Goal: Information Seeking & Learning: Learn about a topic

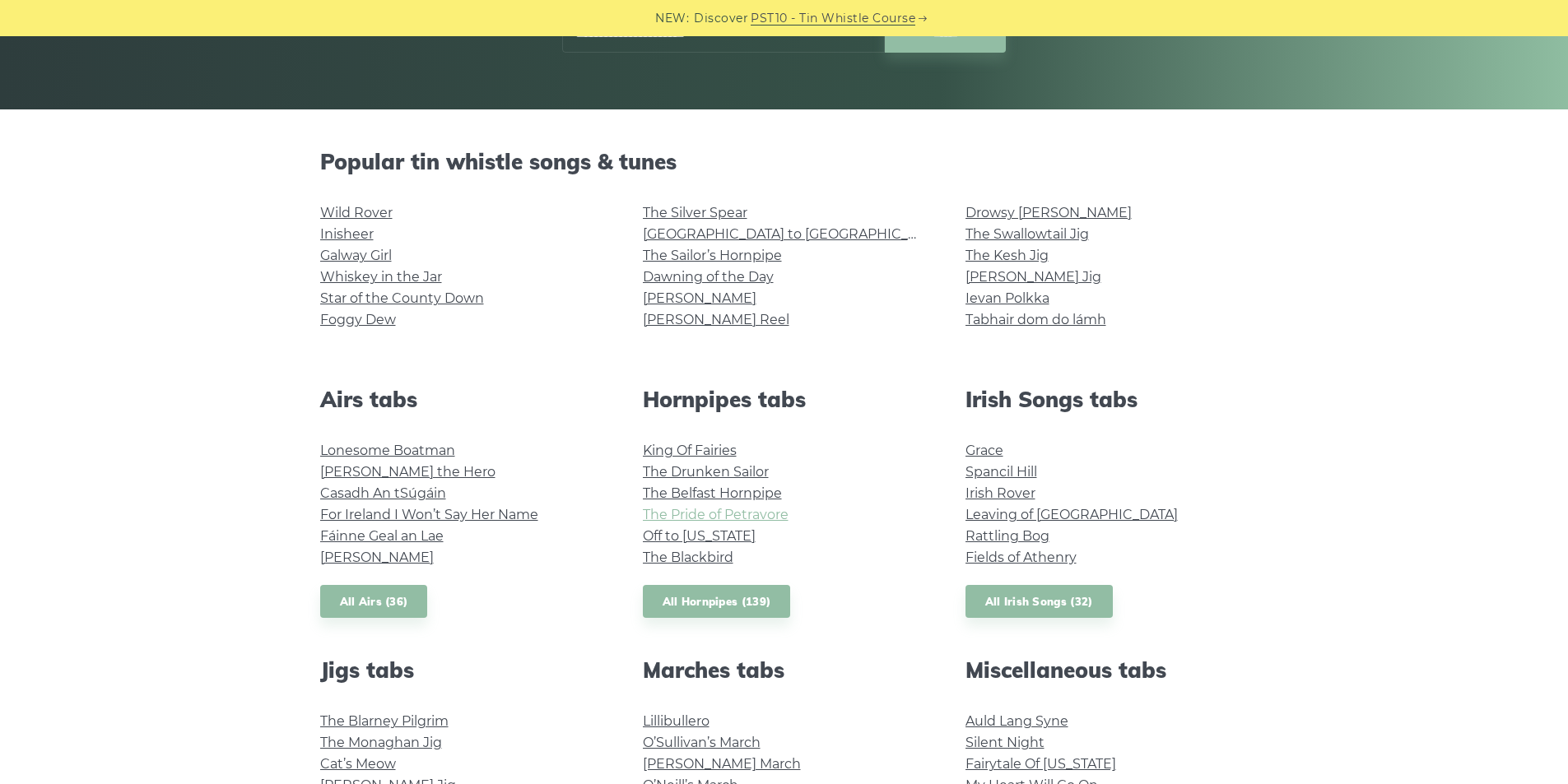
scroll to position [411, 0]
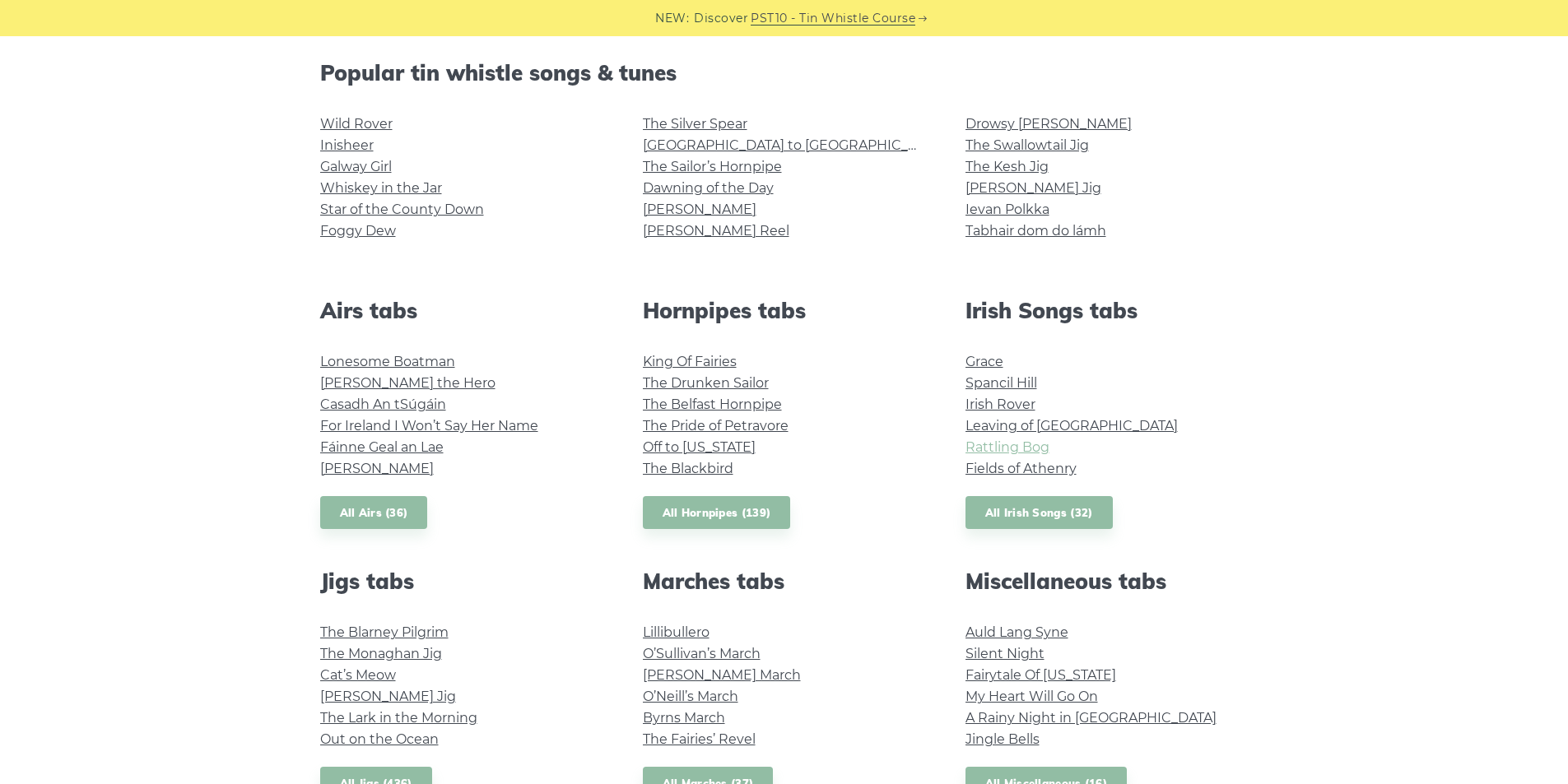
click at [1005, 445] on link "Rattling Bog" at bounding box center [1007, 447] width 84 height 16
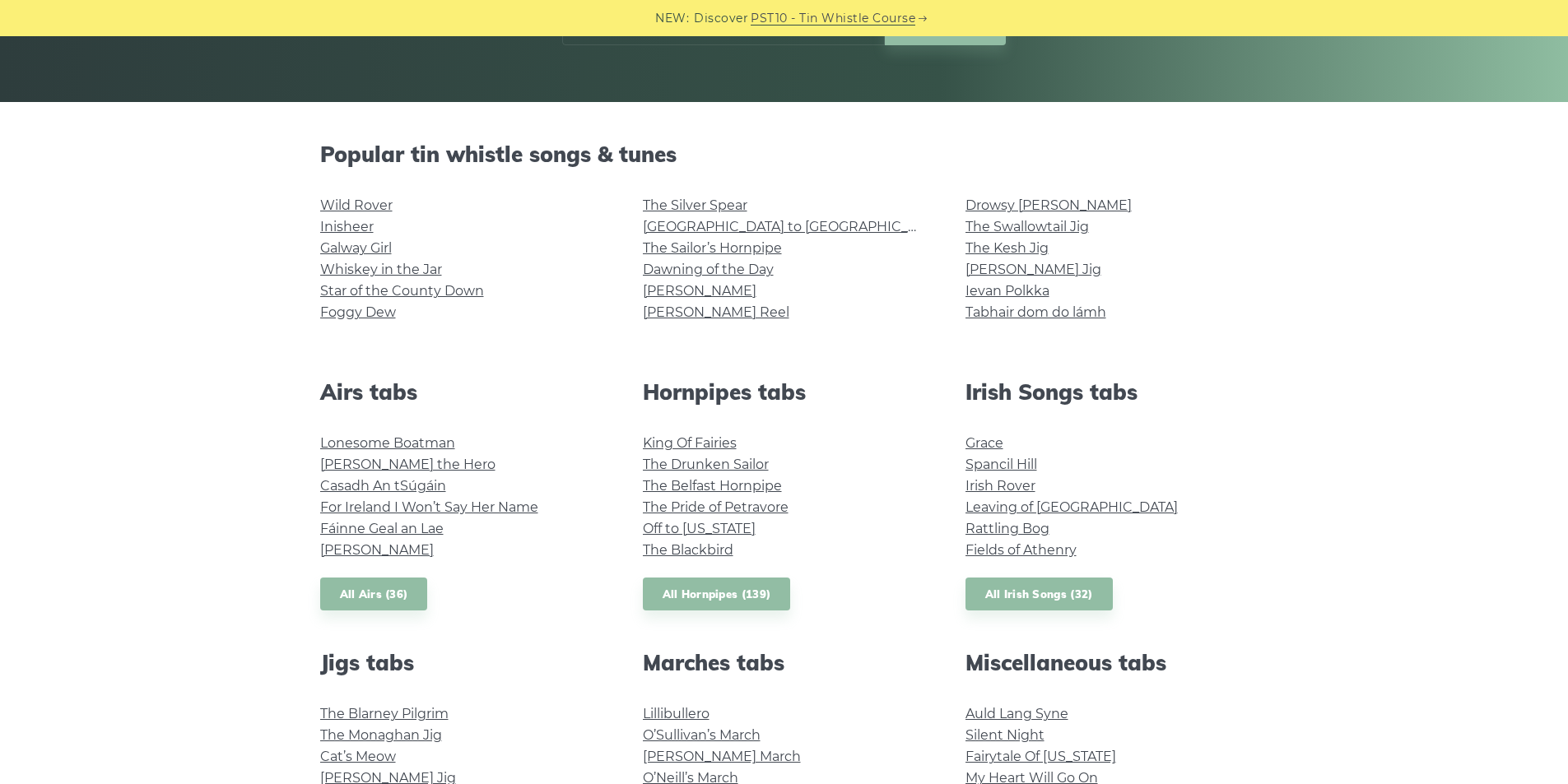
scroll to position [329, 0]
click at [1018, 490] on link "Irish Rover" at bounding box center [1000, 487] width 70 height 16
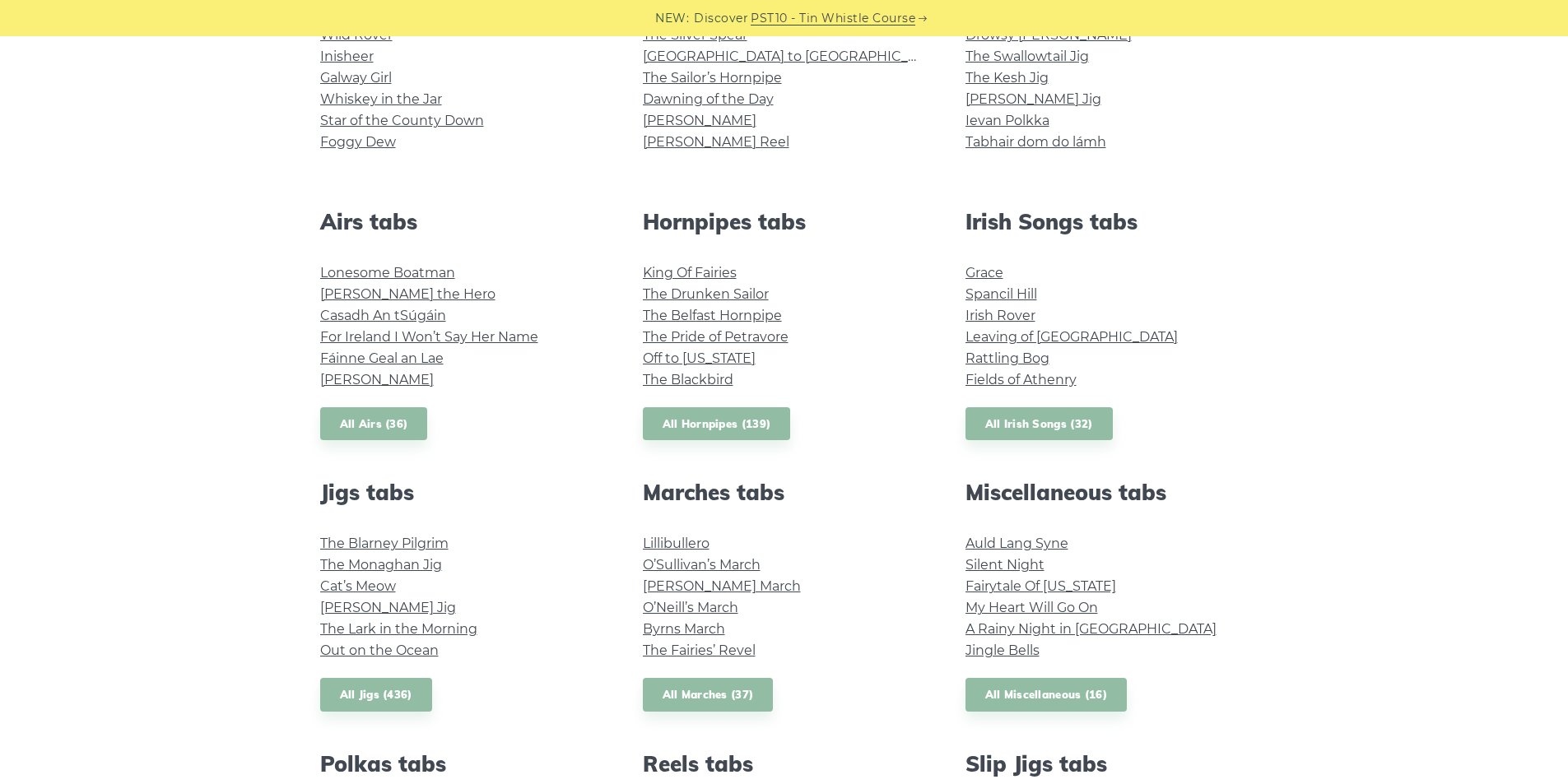
scroll to position [575, 0]
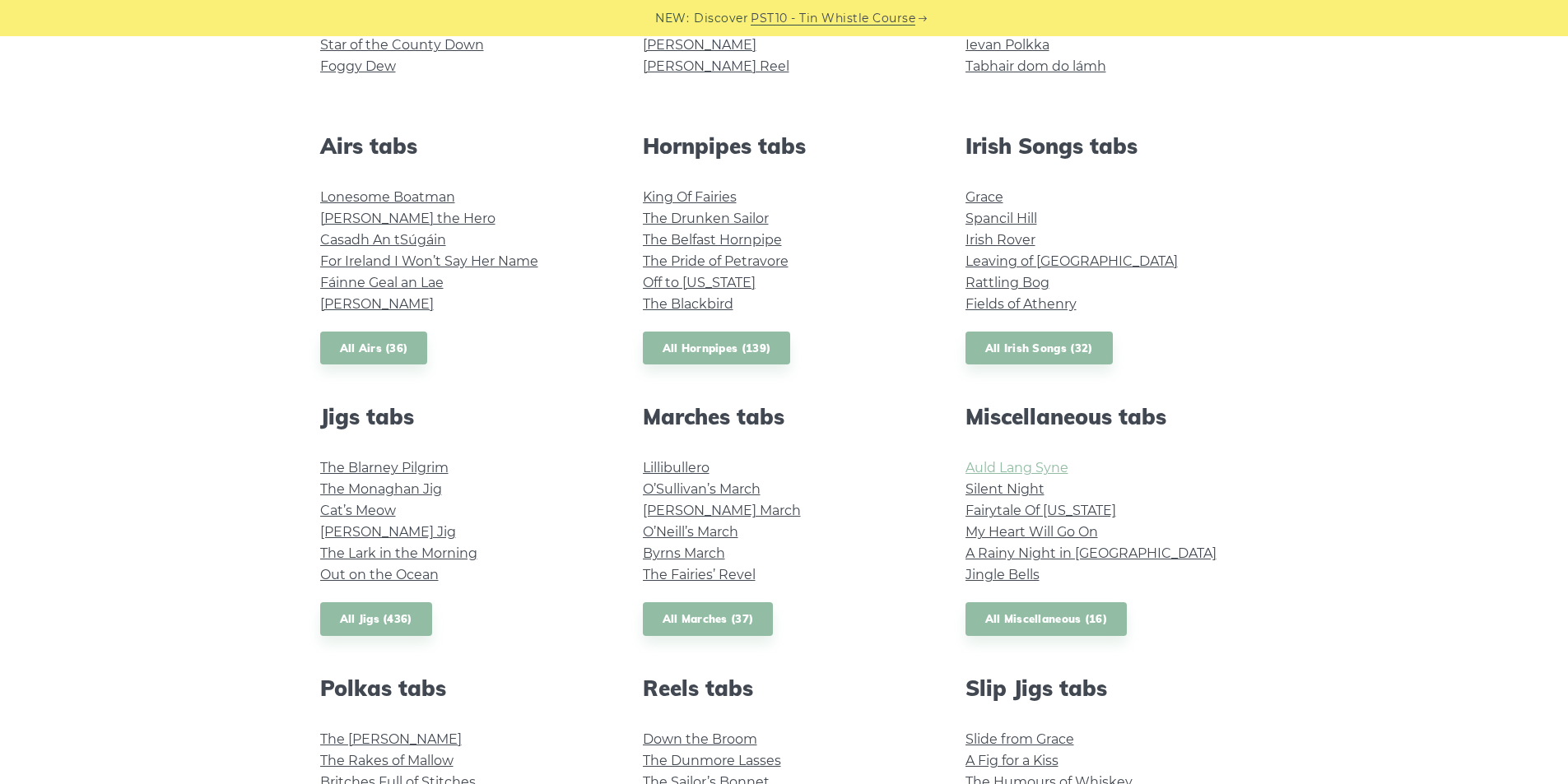
click at [1020, 467] on link "Auld Lang Syne" at bounding box center [1016, 467] width 103 height 16
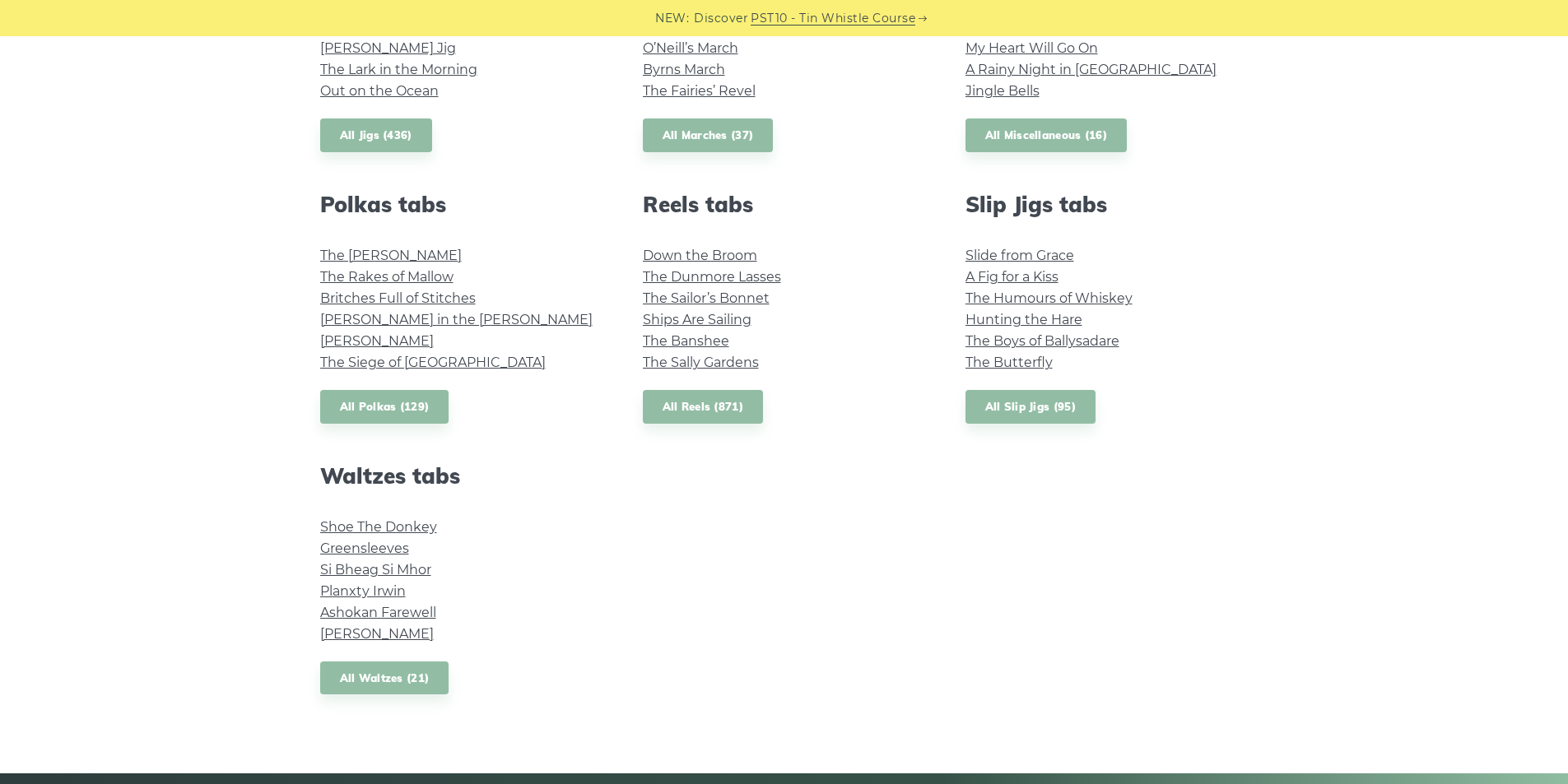
scroll to position [1069, 0]
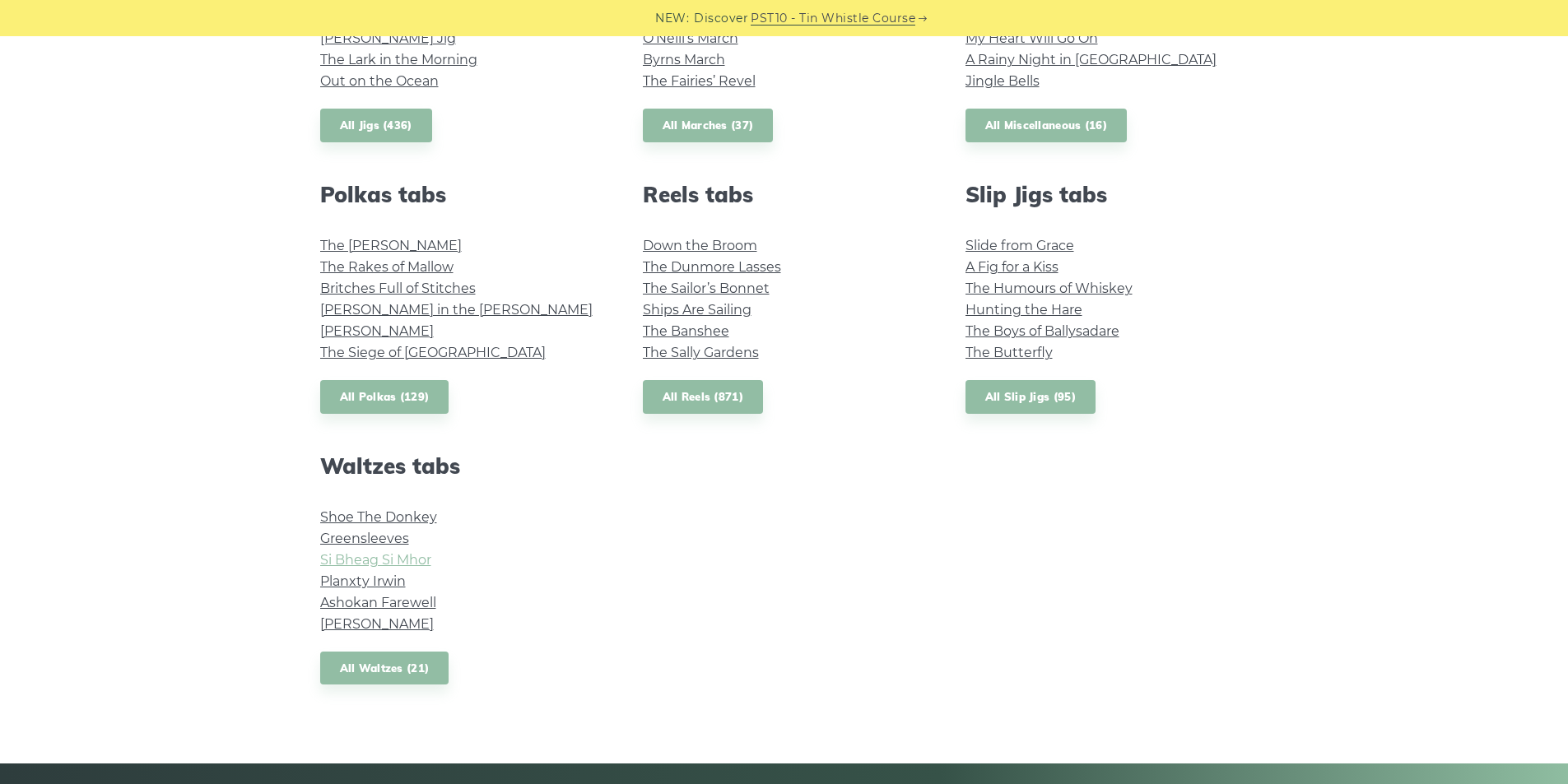
click at [418, 562] on link "Si­ Bheag Si­ Mhor" at bounding box center [376, 559] width 111 height 16
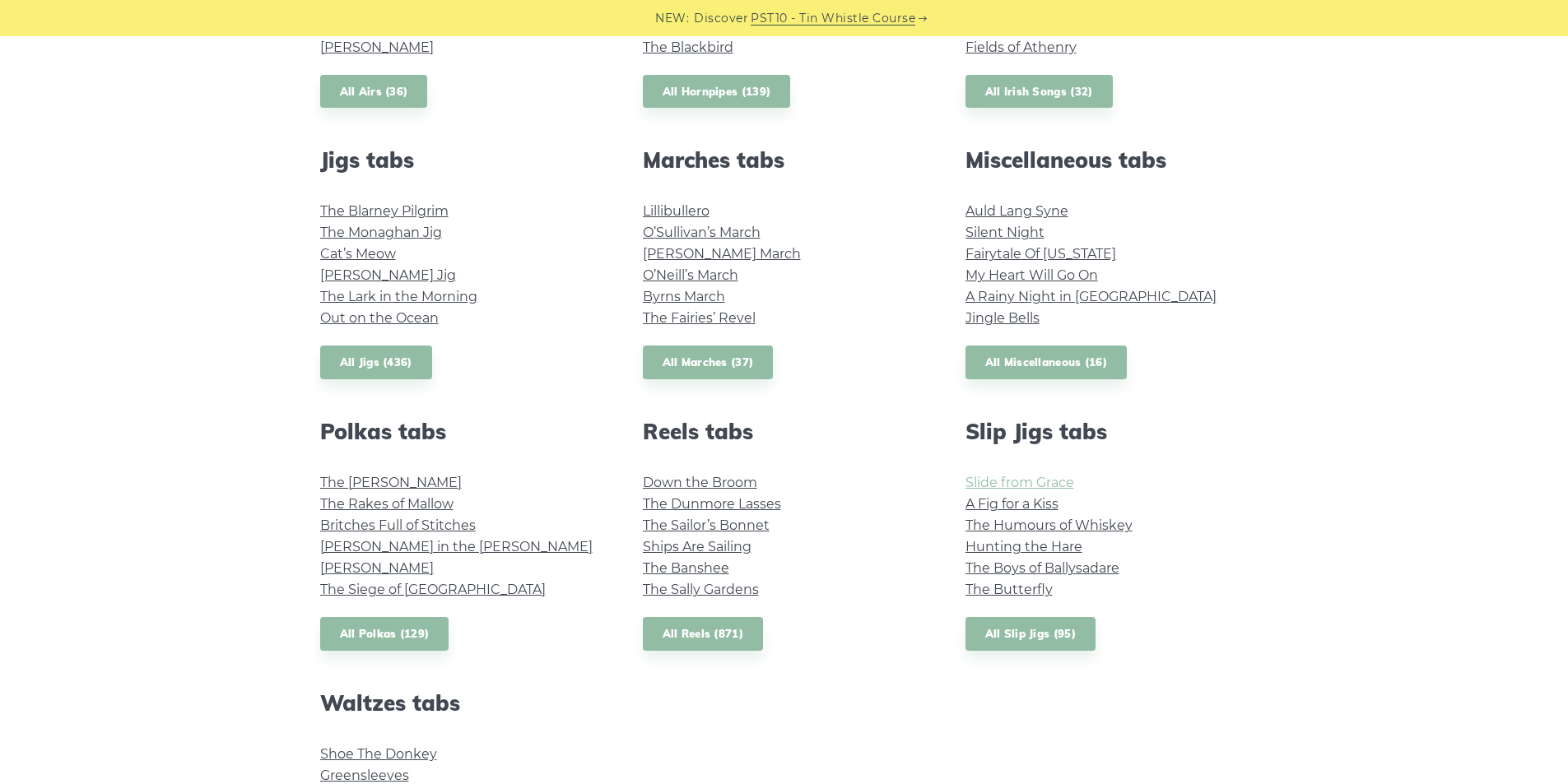
scroll to position [822, 0]
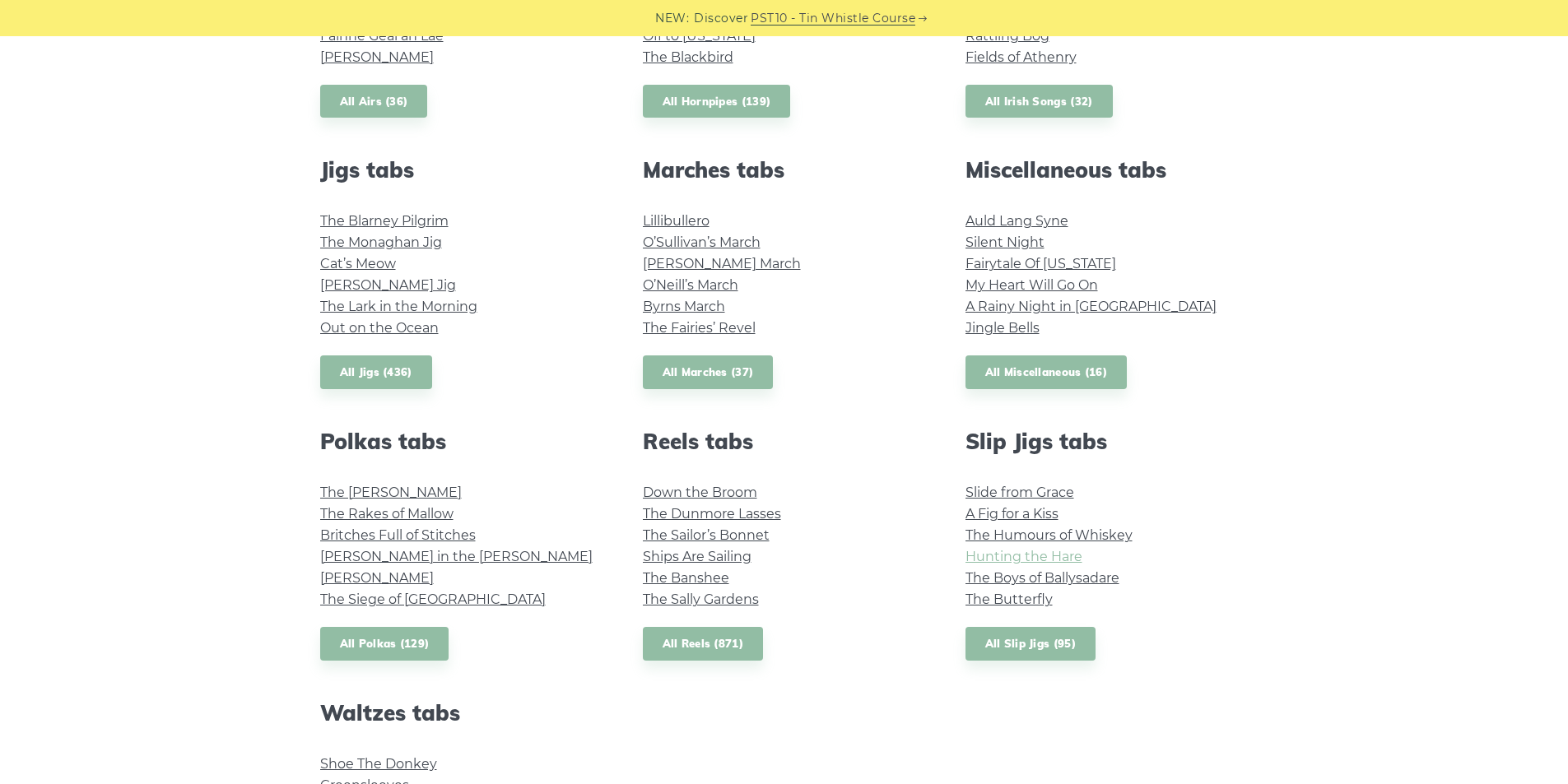
click at [1069, 558] on link "Hunting the Hare" at bounding box center [1024, 556] width 117 height 16
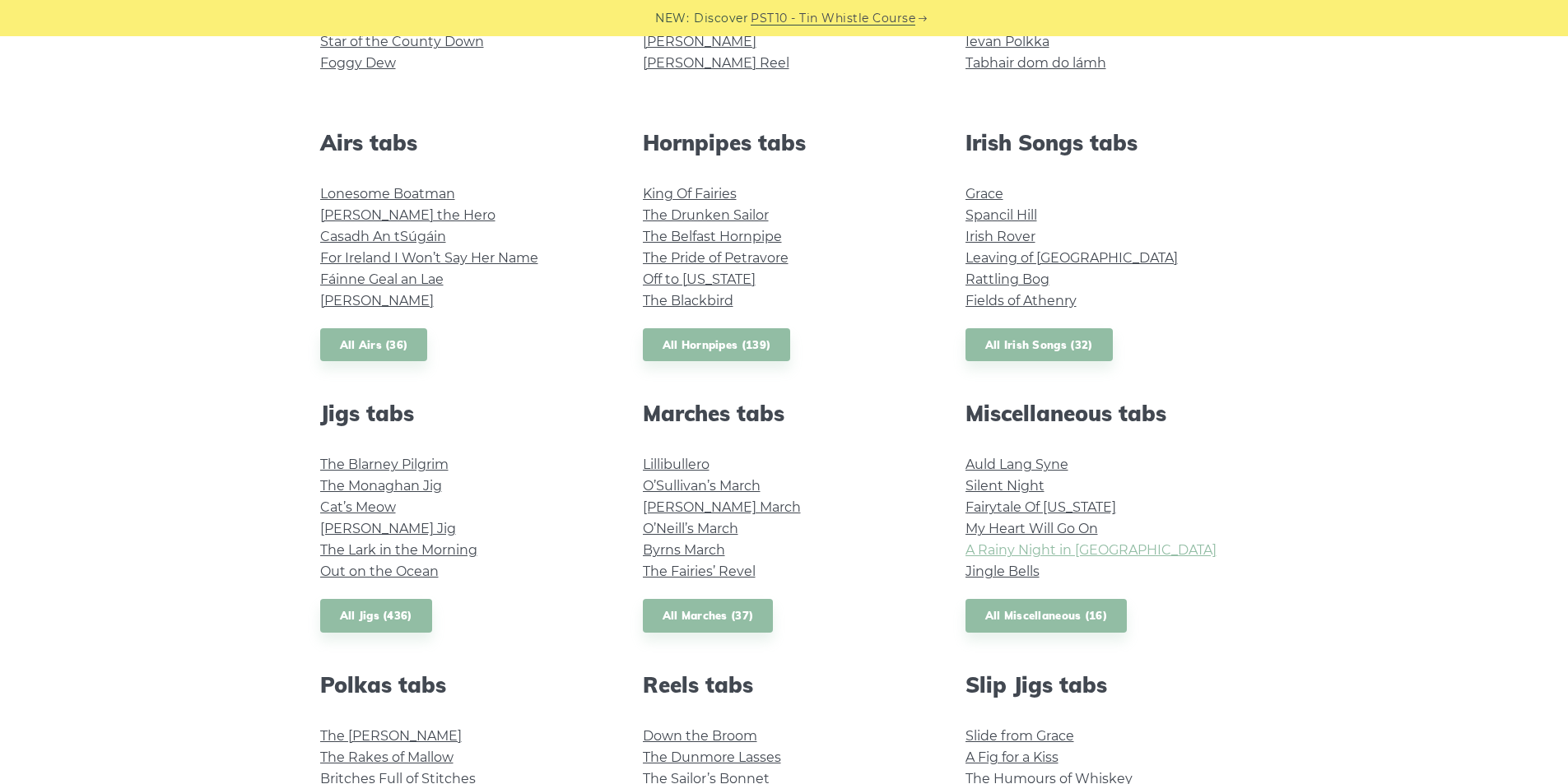
scroll to position [575, 0]
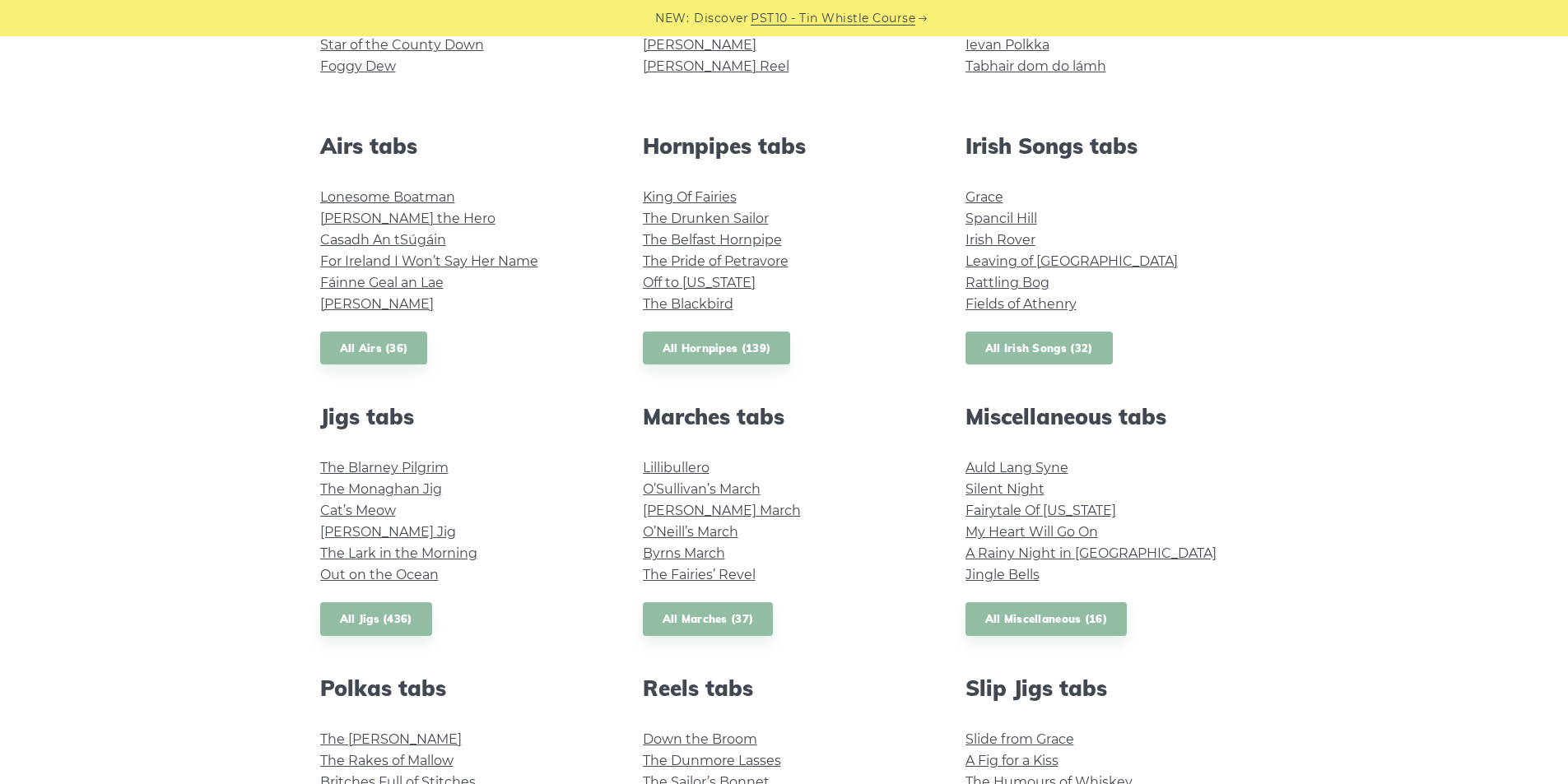
click at [1049, 343] on link "All Irish Songs (32)" at bounding box center [1039, 348] width 147 height 33
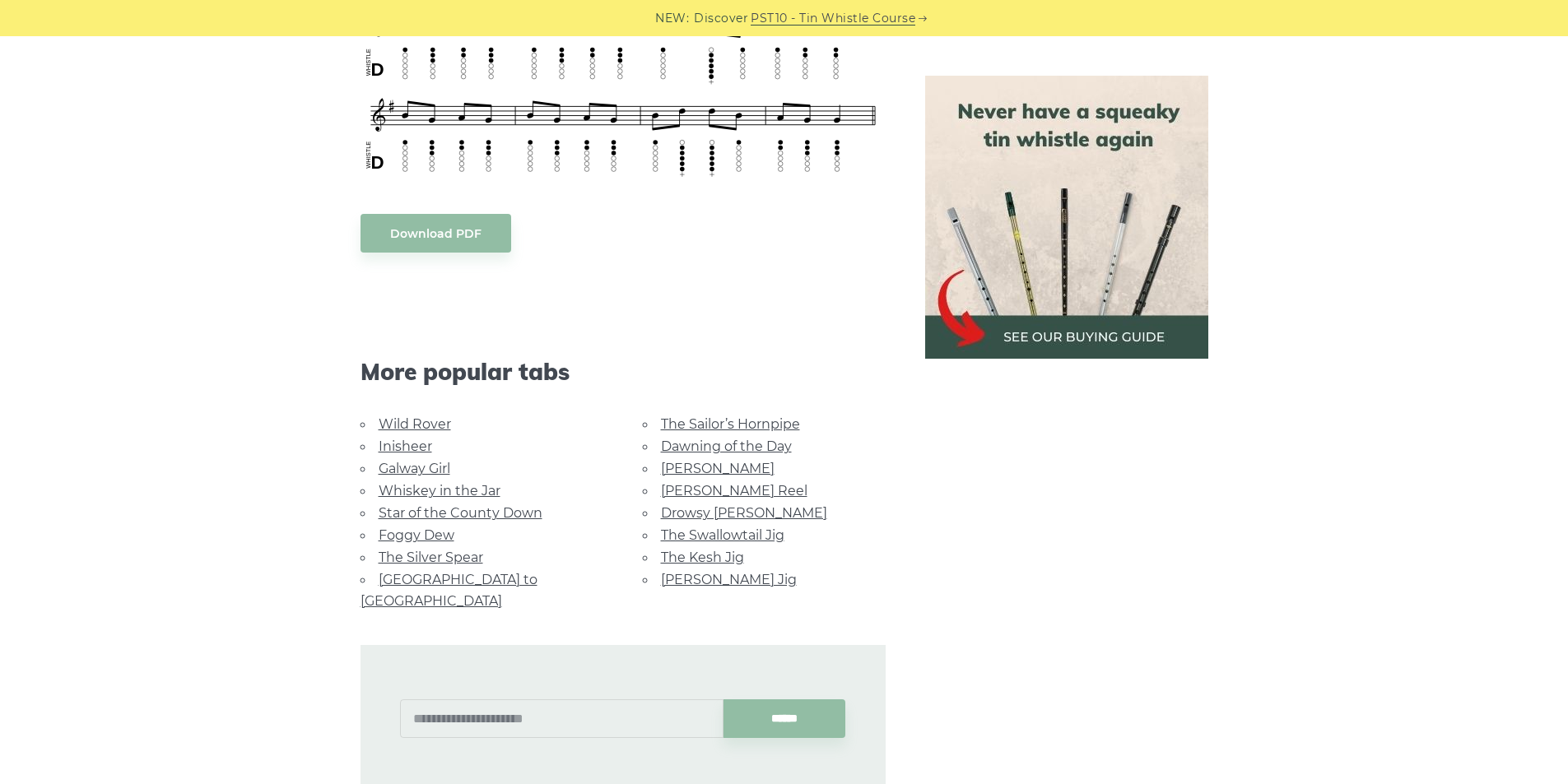
scroll to position [822, 0]
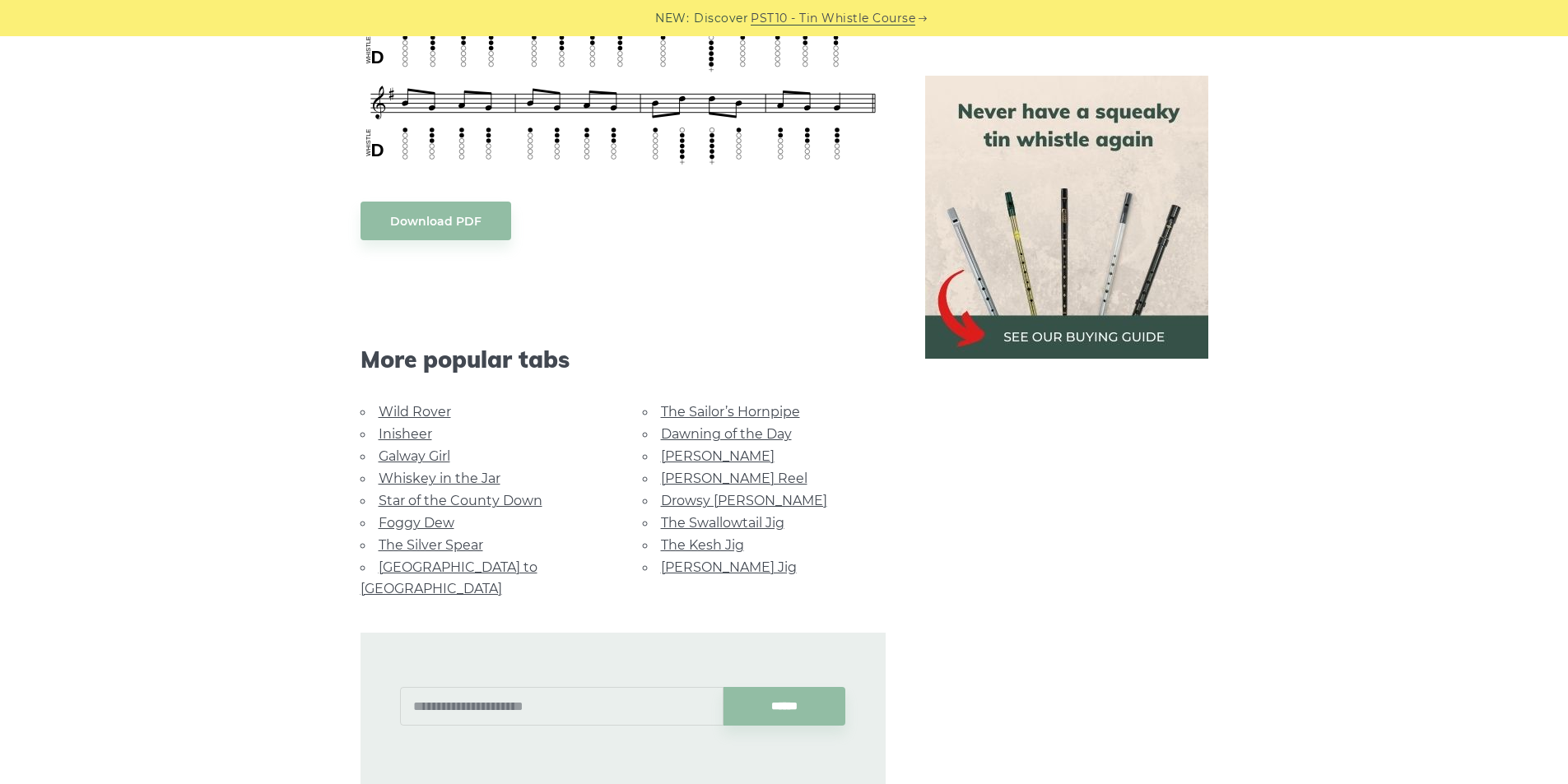
click at [472, 479] on link "Whiskey in the Jar" at bounding box center [439, 478] width 121 height 16
click at [490, 565] on link "[GEOGRAPHIC_DATA] to [GEOGRAPHIC_DATA]" at bounding box center [449, 577] width 177 height 37
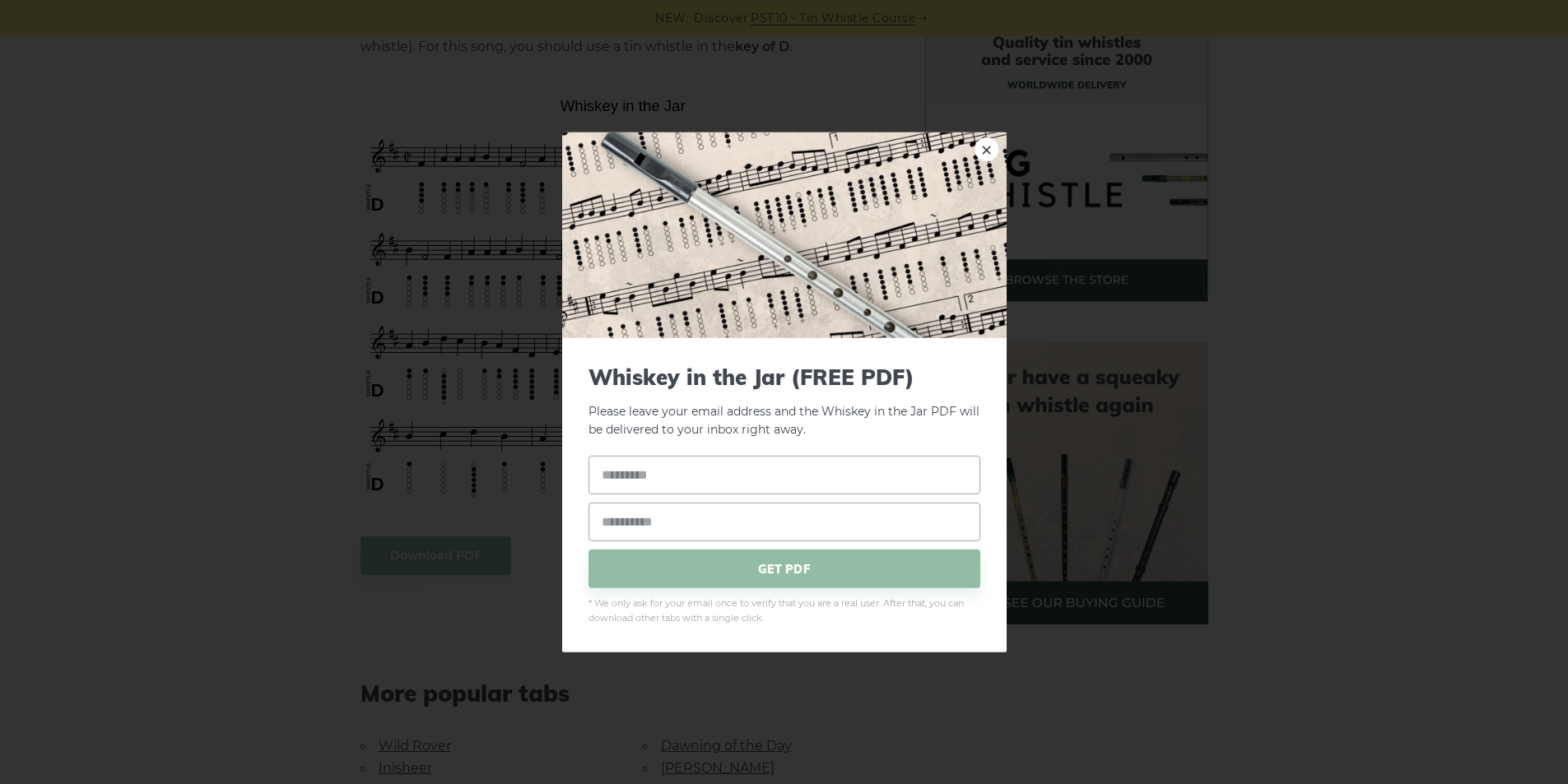
scroll to position [575, 0]
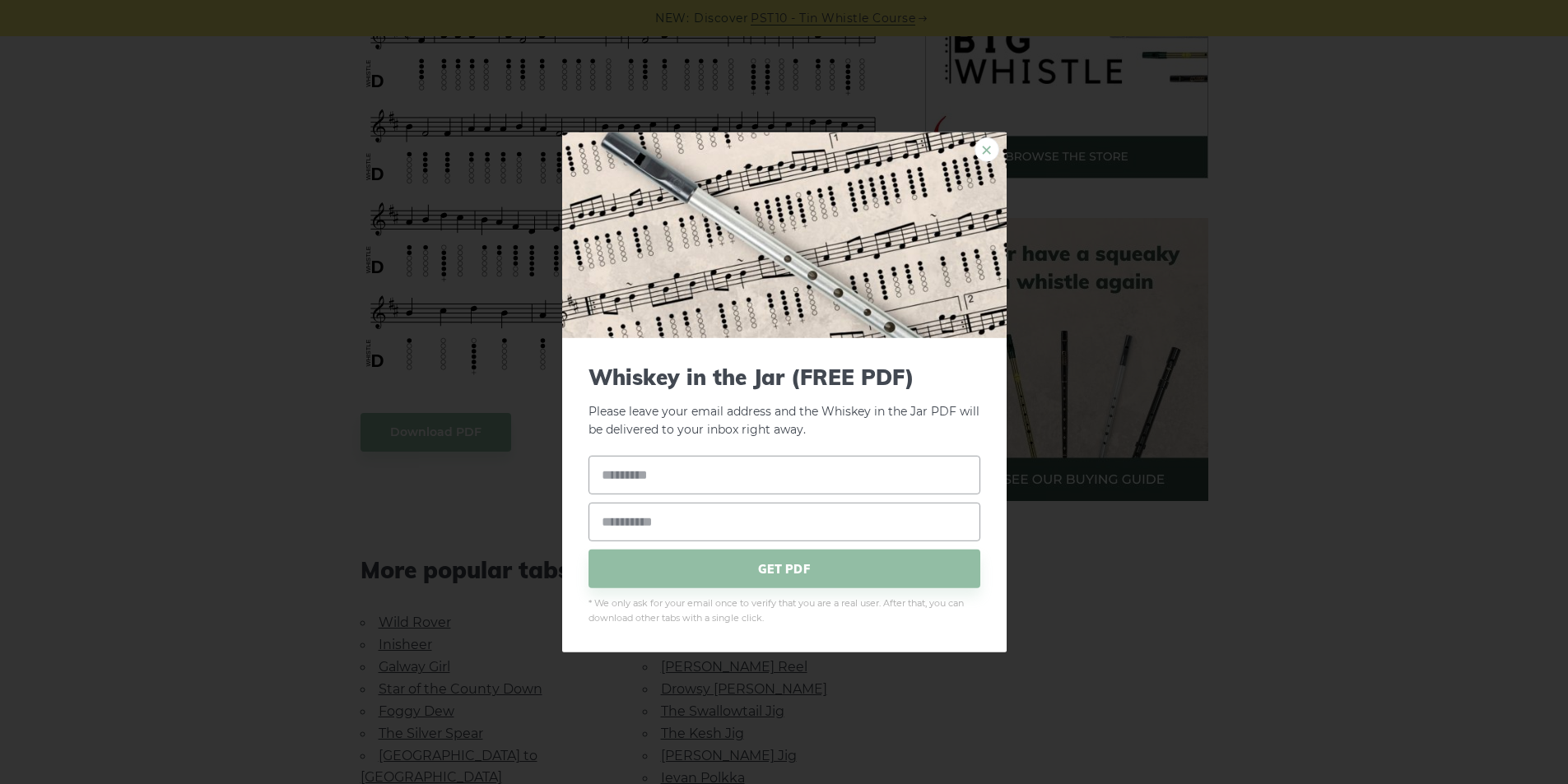
click at [988, 145] on link "×" at bounding box center [987, 148] width 25 height 25
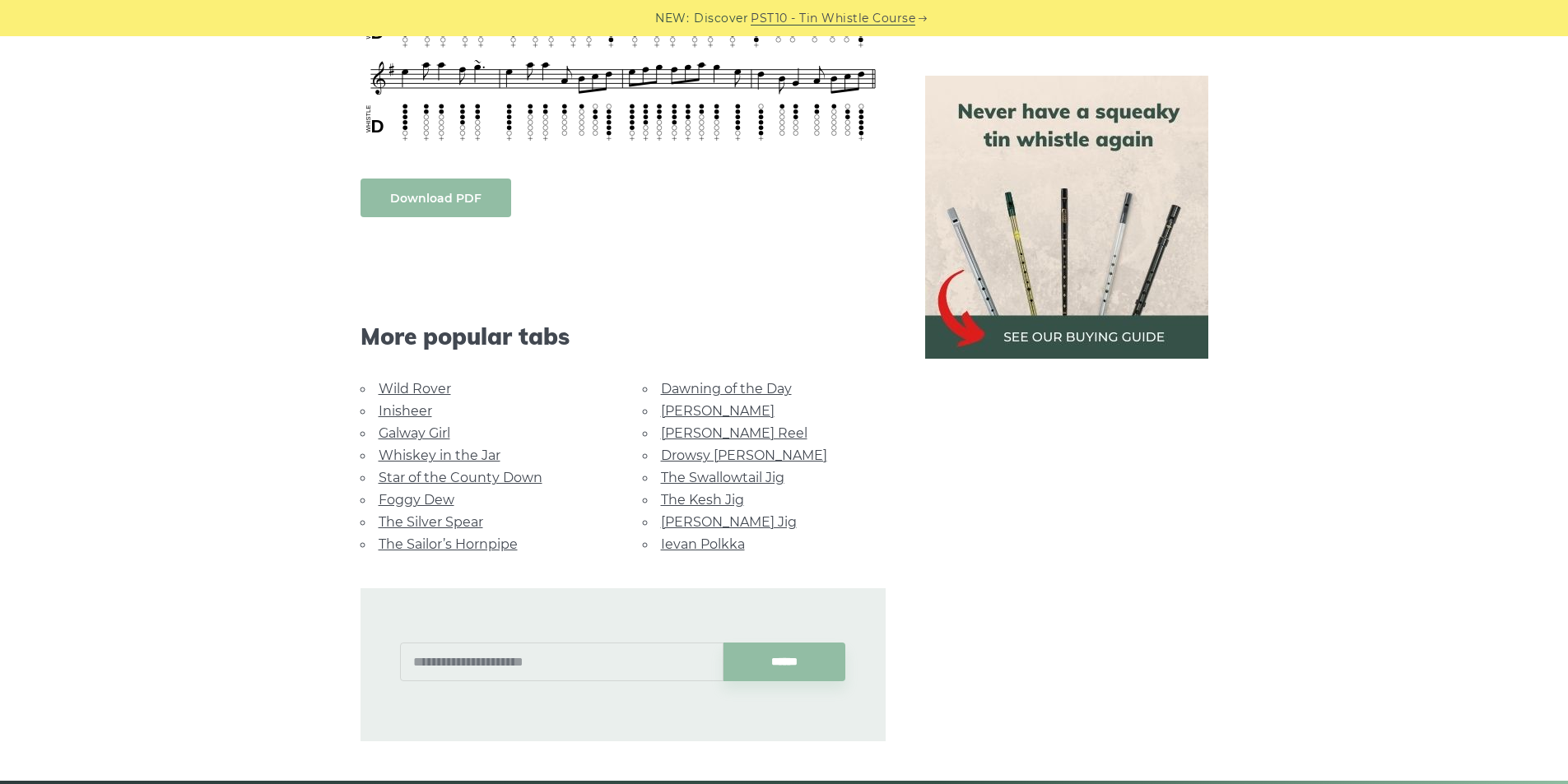
scroll to position [740, 0]
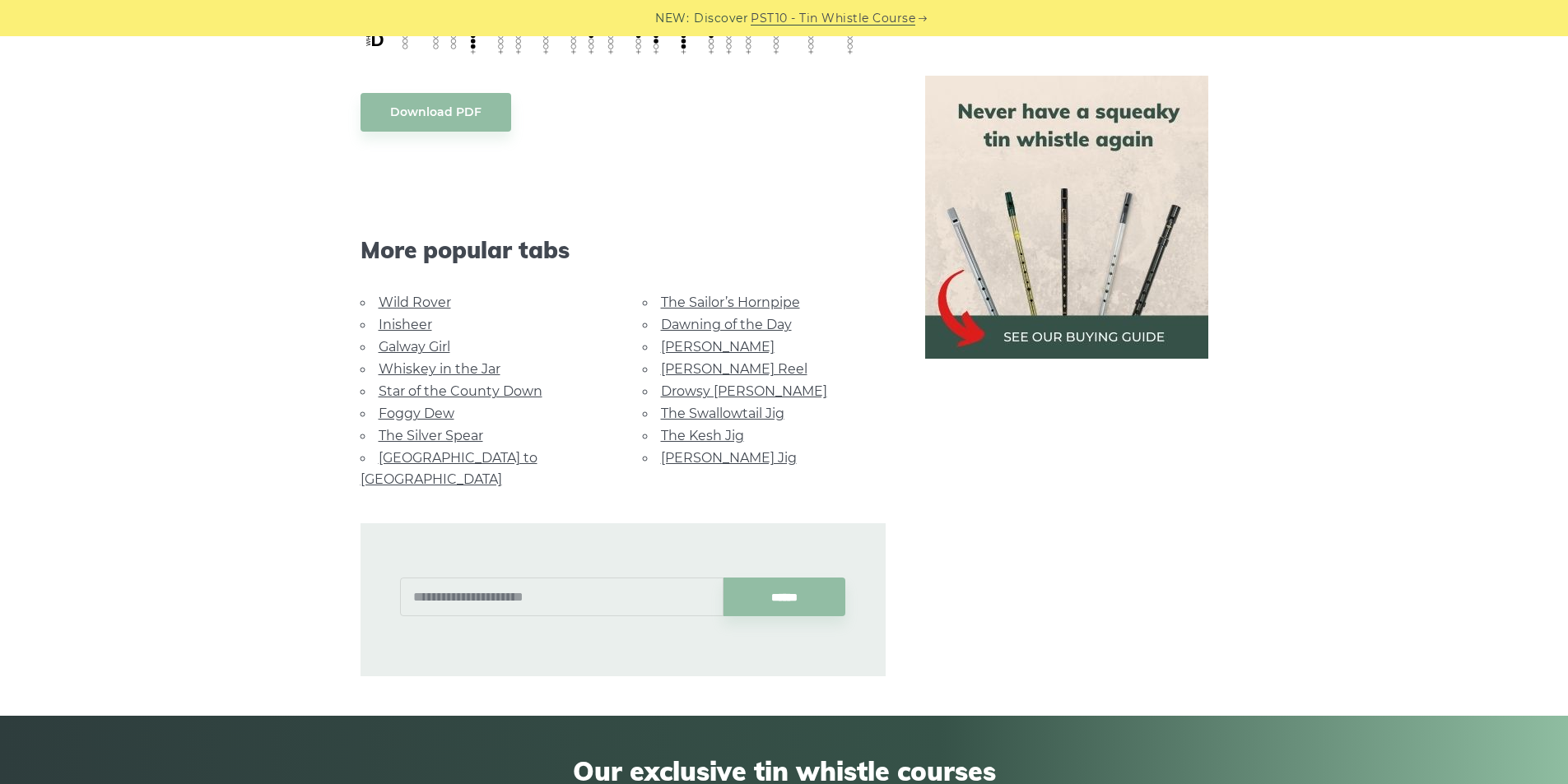
scroll to position [904, 0]
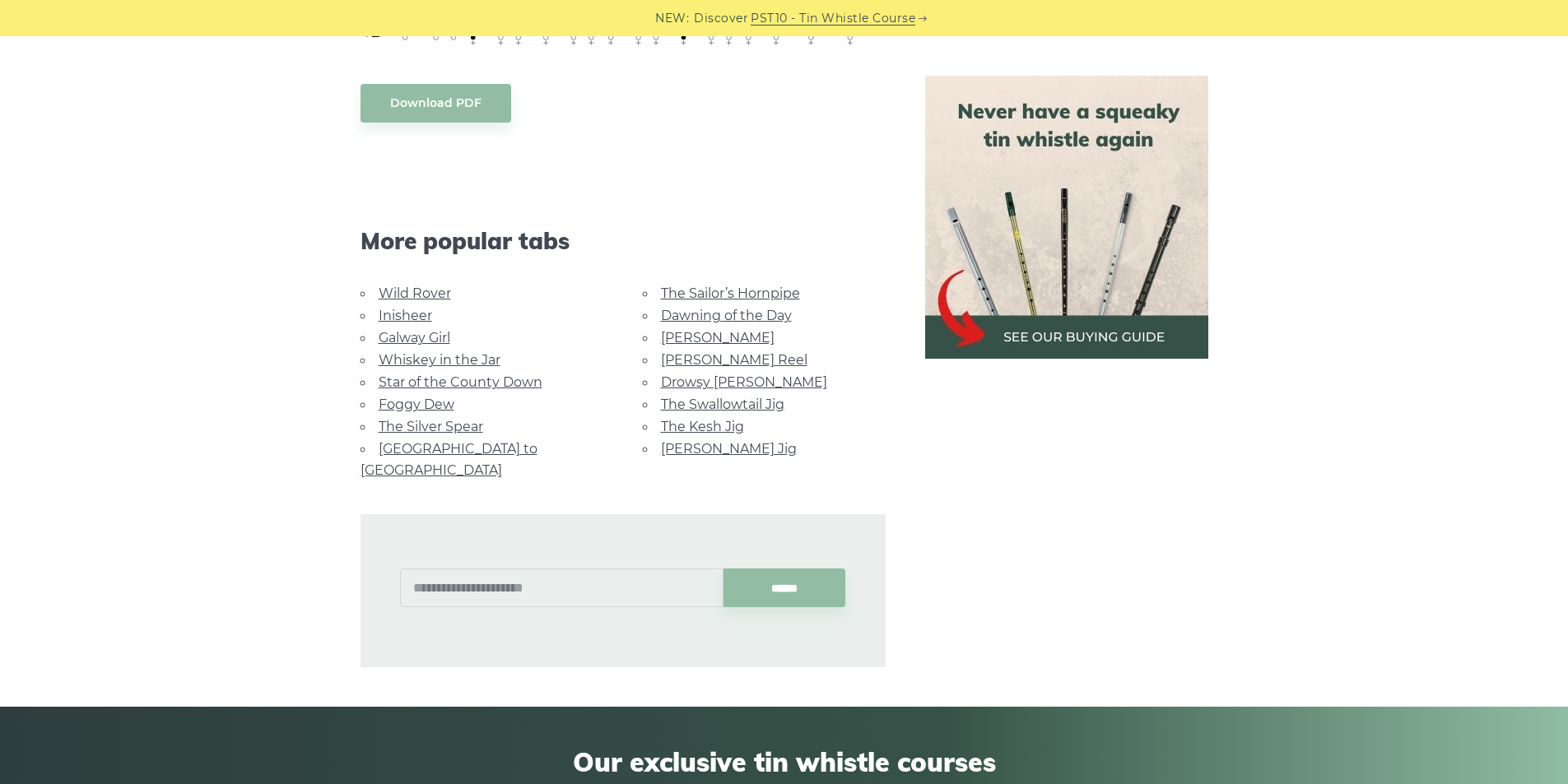
click at [749, 406] on link "The Swallowtail Jig" at bounding box center [722, 404] width 123 height 16
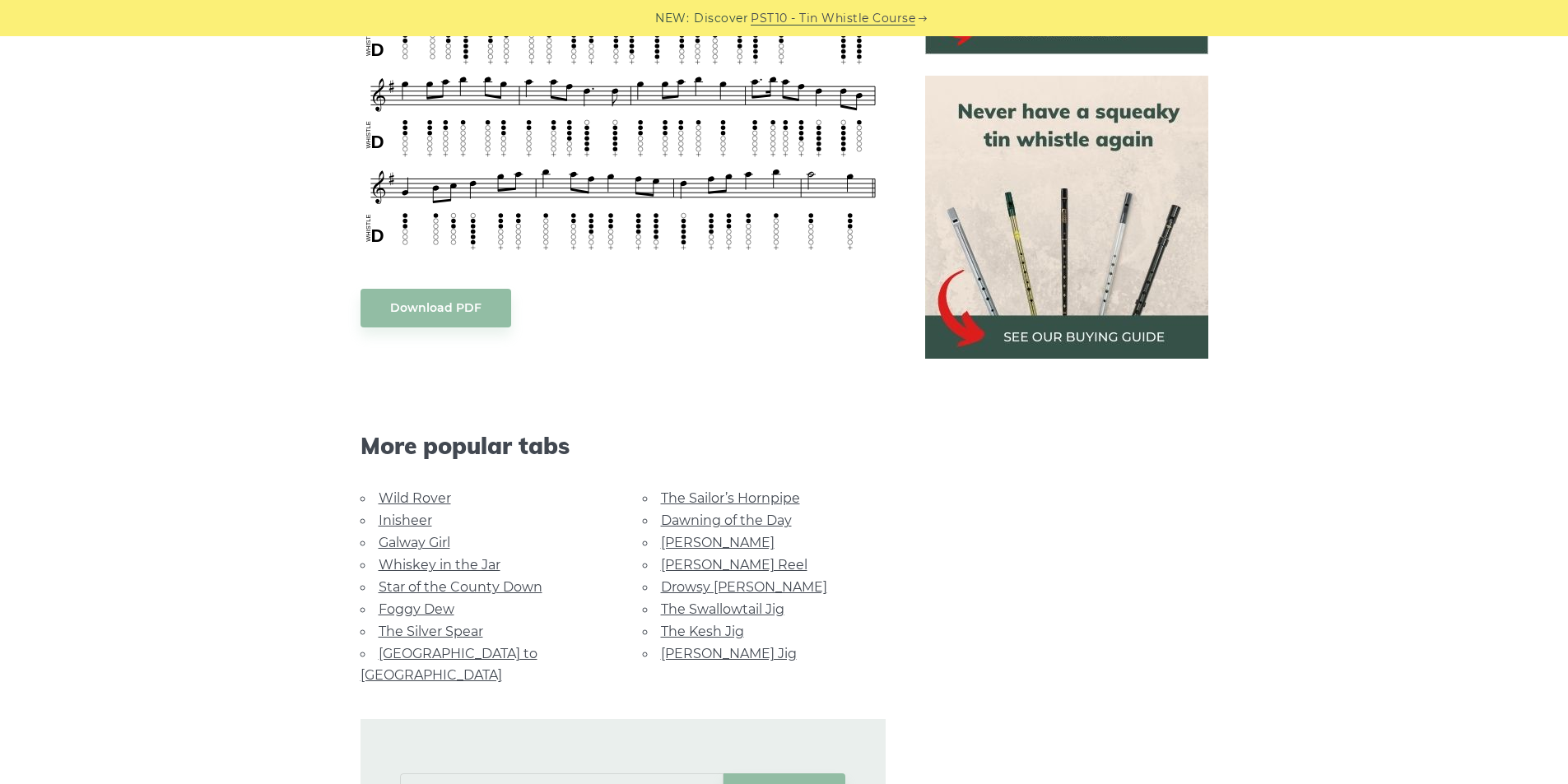
scroll to position [575, 0]
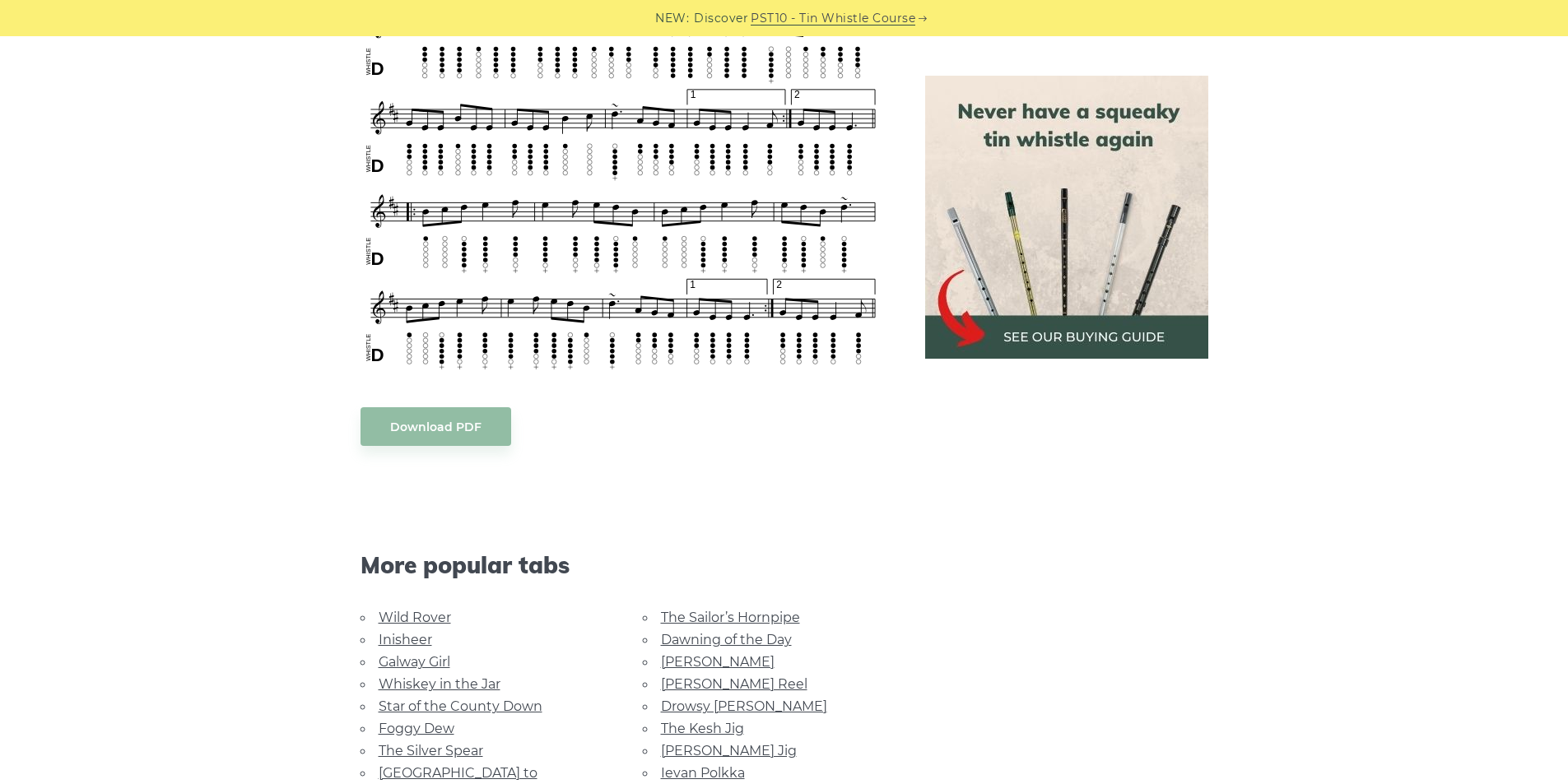
scroll to position [1069, 0]
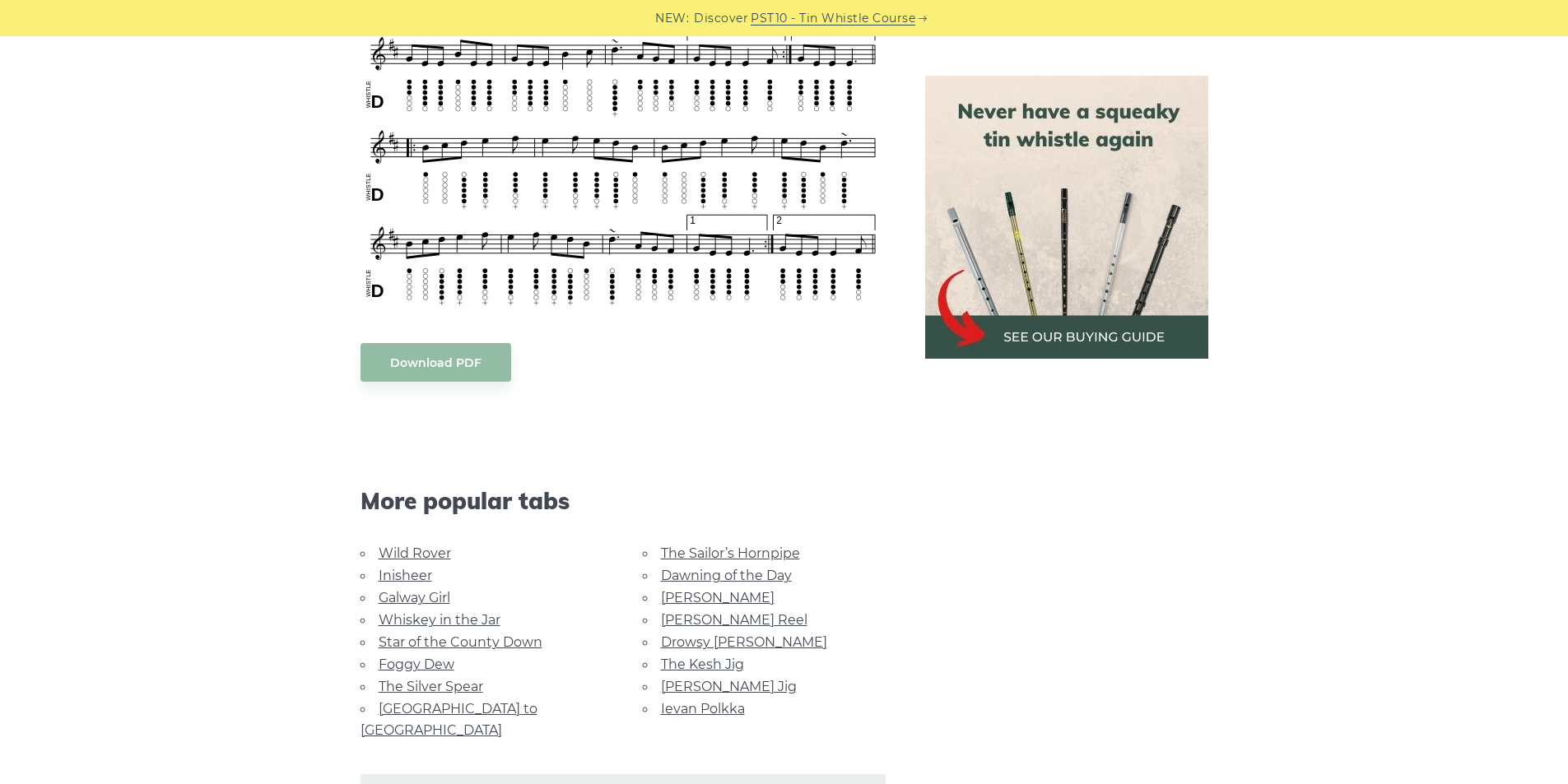
click at [723, 708] on link "Ievan Polkka" at bounding box center [703, 708] width 84 height 16
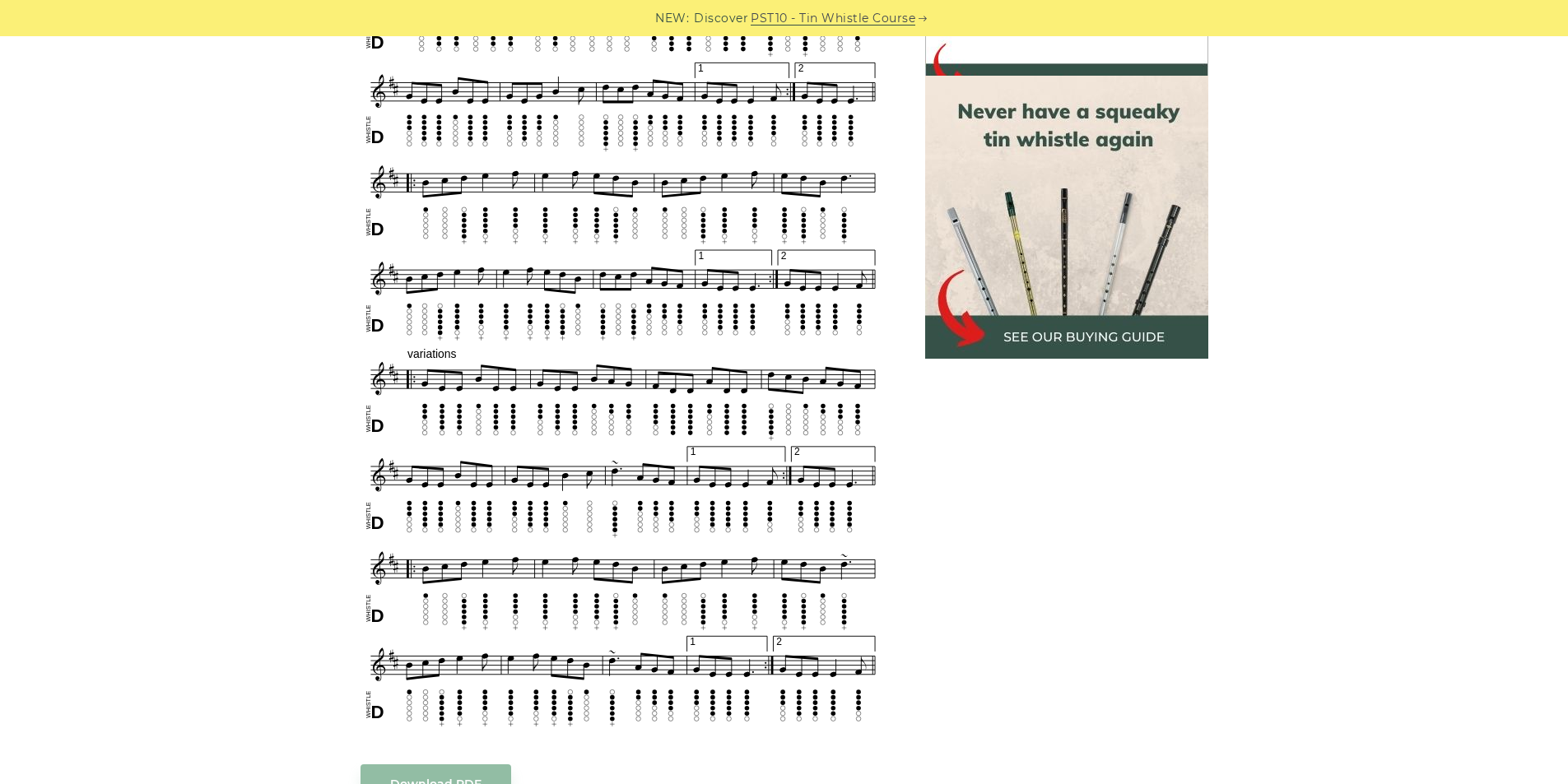
scroll to position [575, 0]
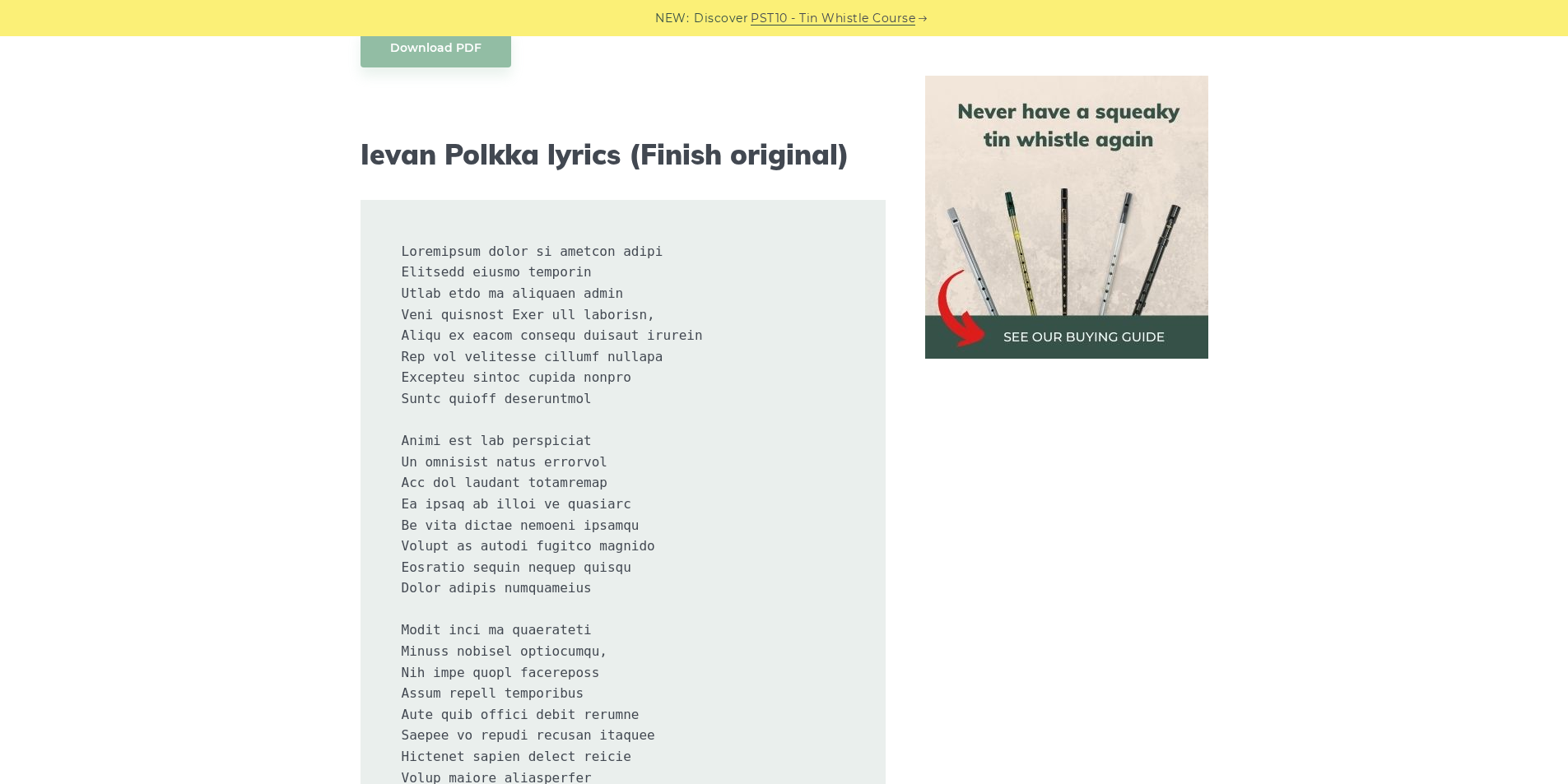
scroll to position [904, 0]
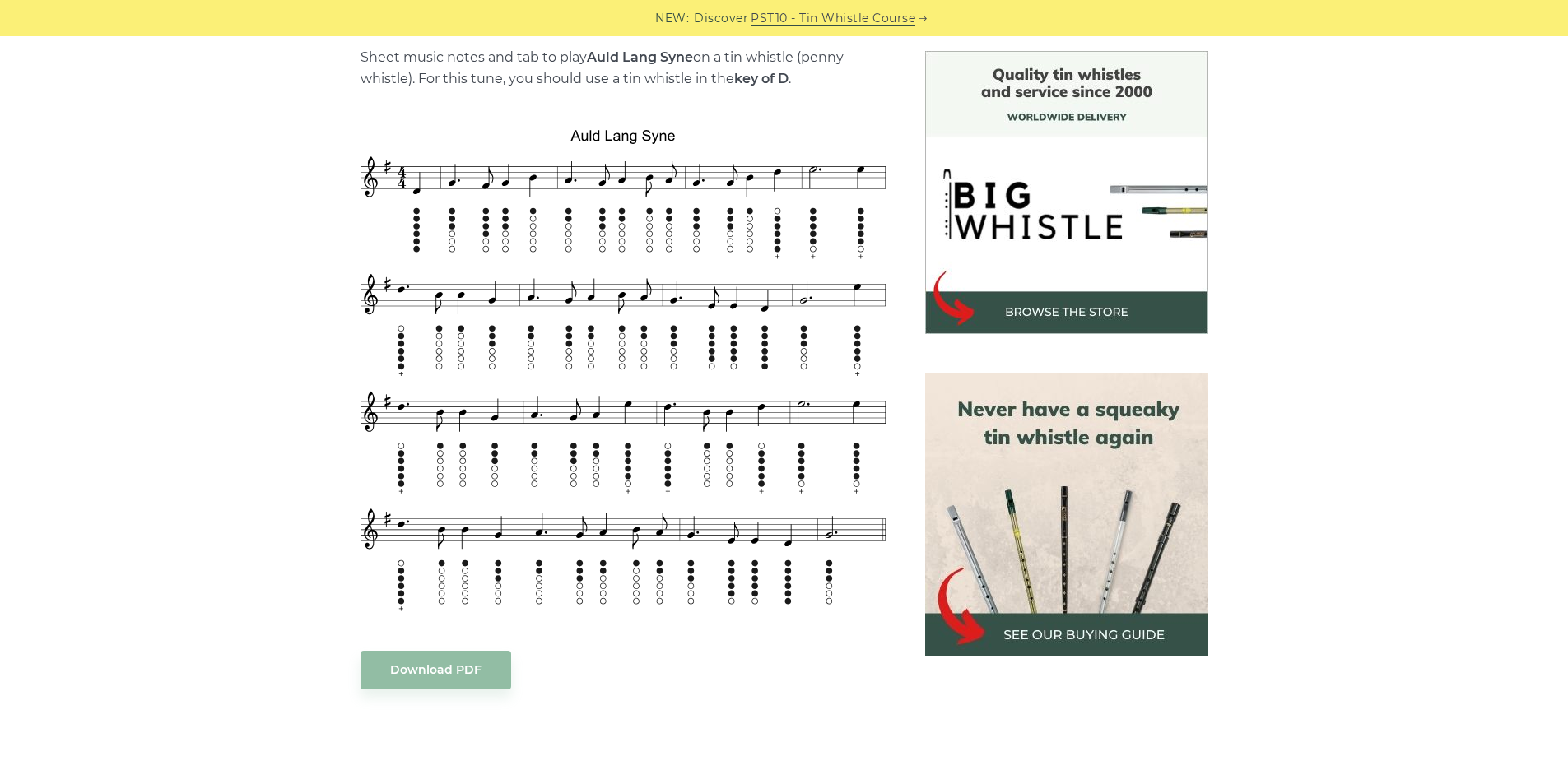
scroll to position [411, 0]
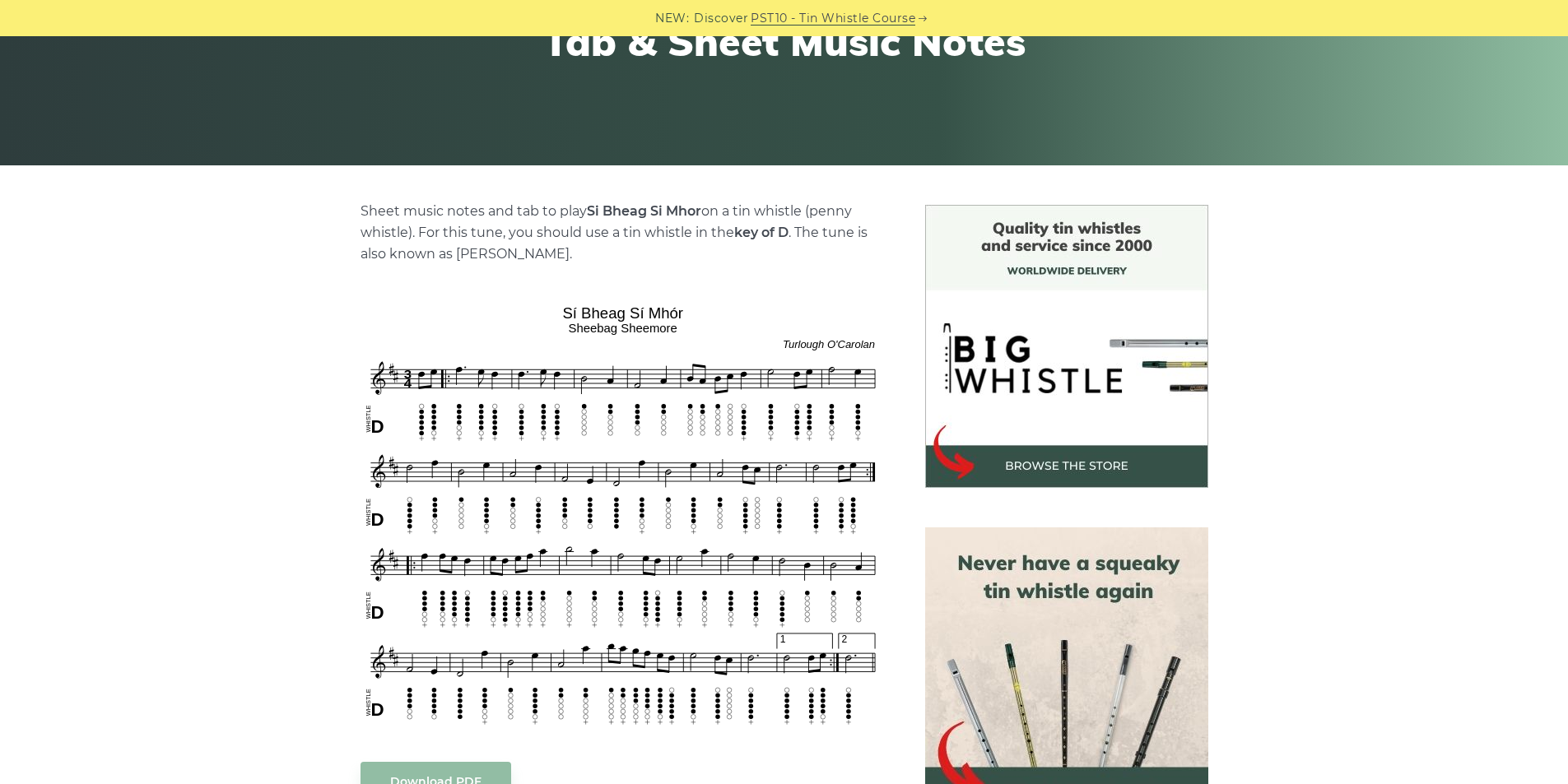
scroll to position [329, 0]
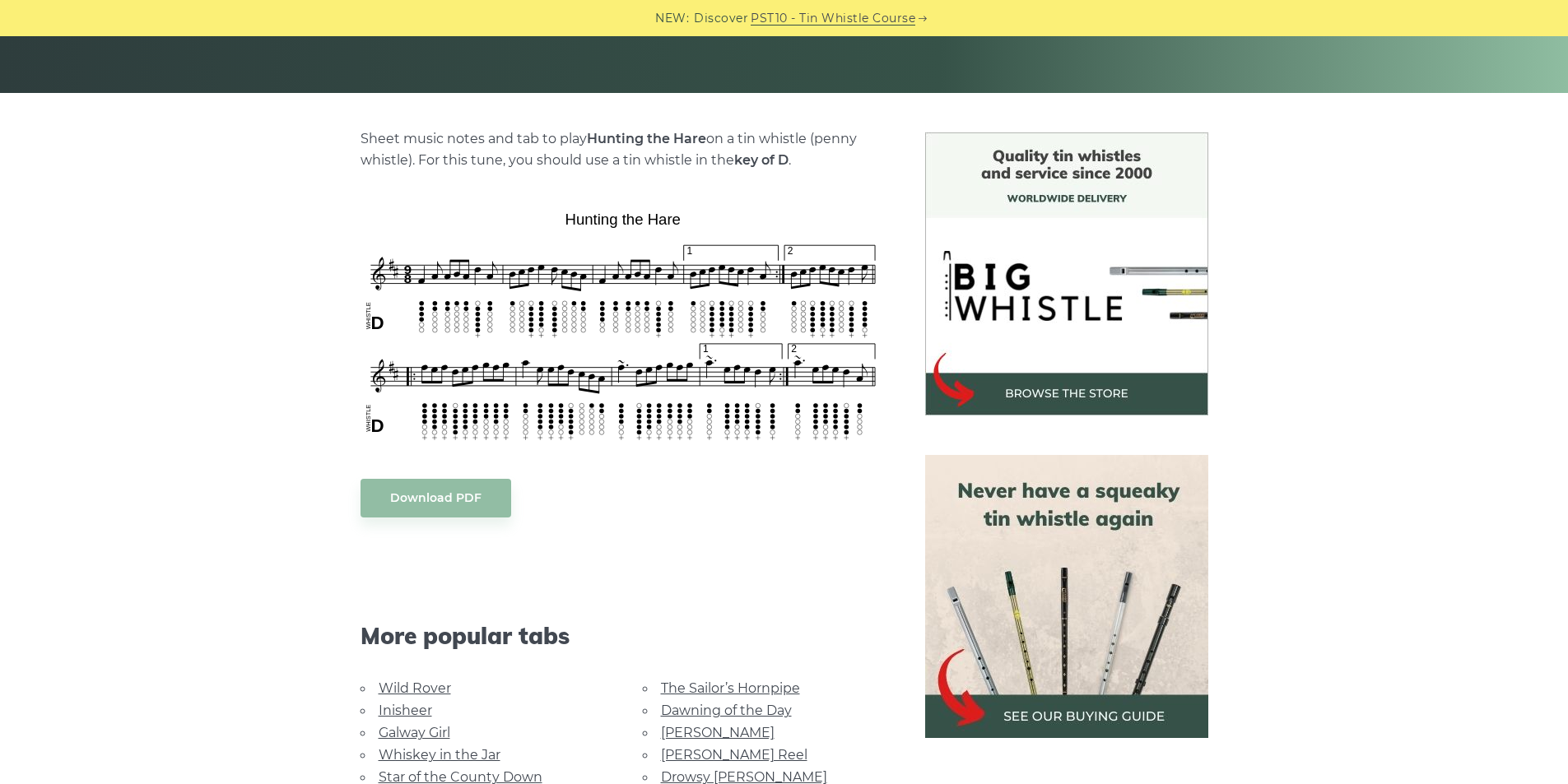
scroll to position [329, 0]
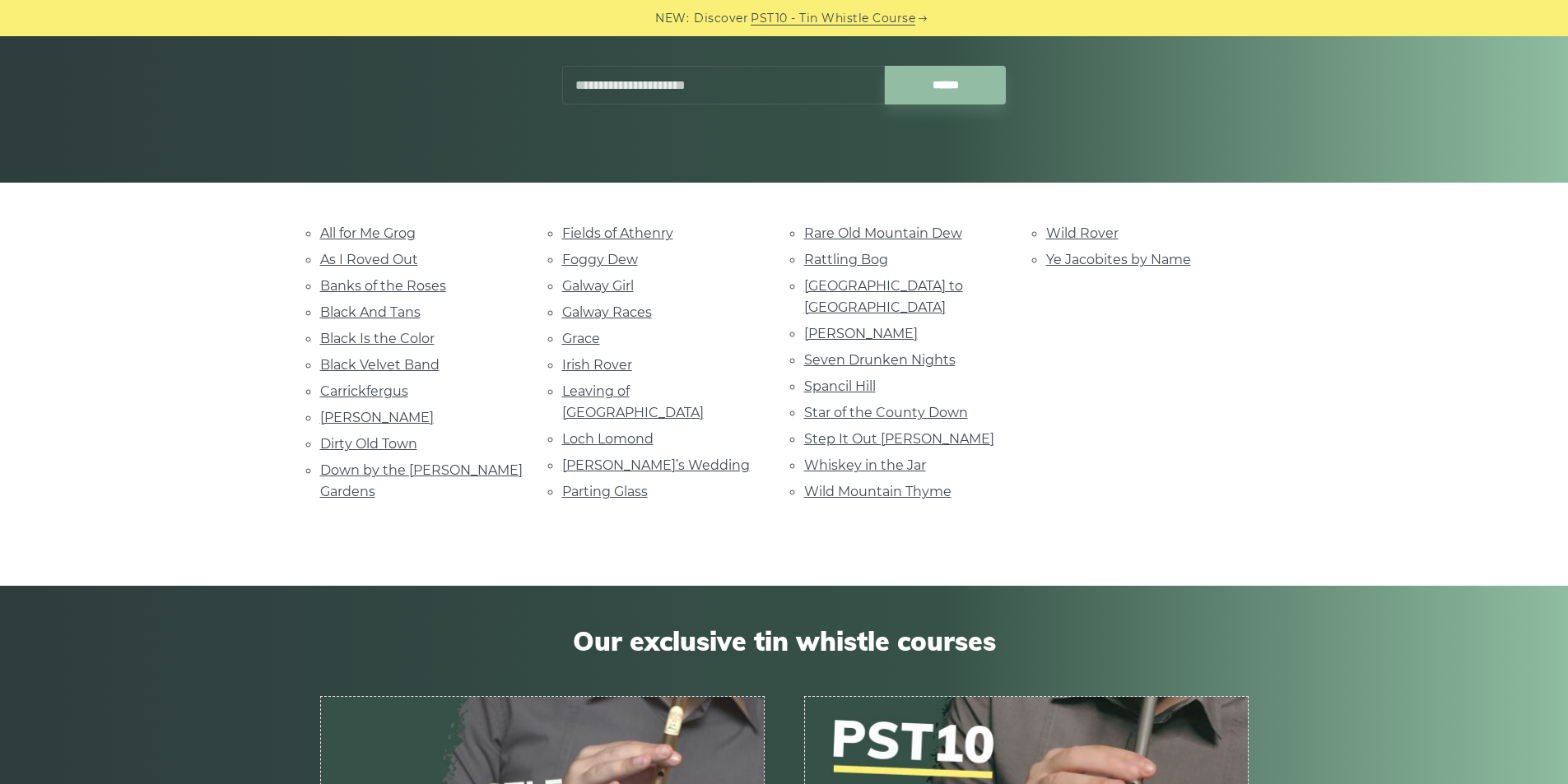
scroll to position [247, 0]
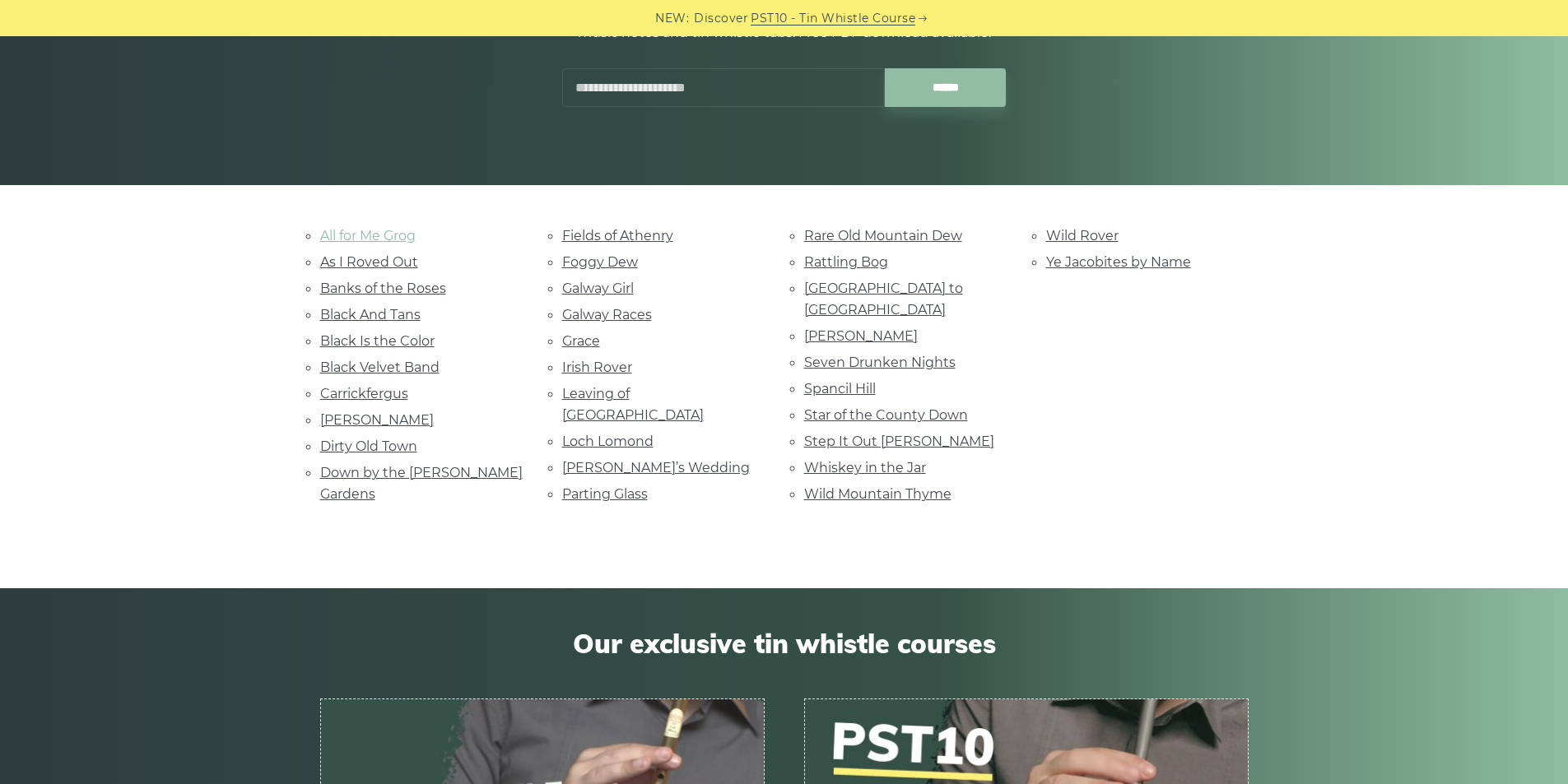
click at [389, 238] on link "All for Me Grog" at bounding box center [367, 235] width 96 height 16
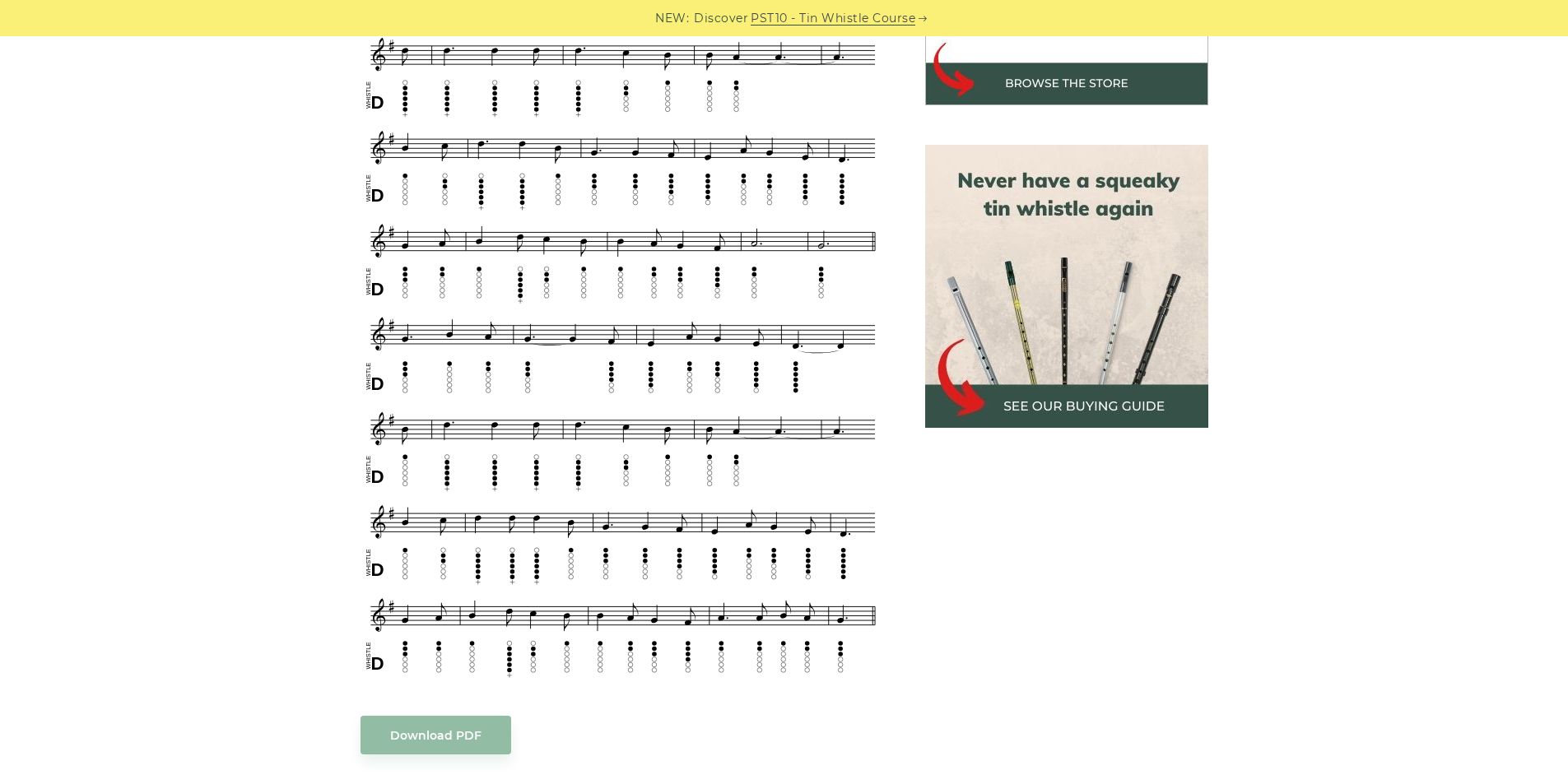
scroll to position [658, 0]
